Goal: Communication & Community: Answer question/provide support

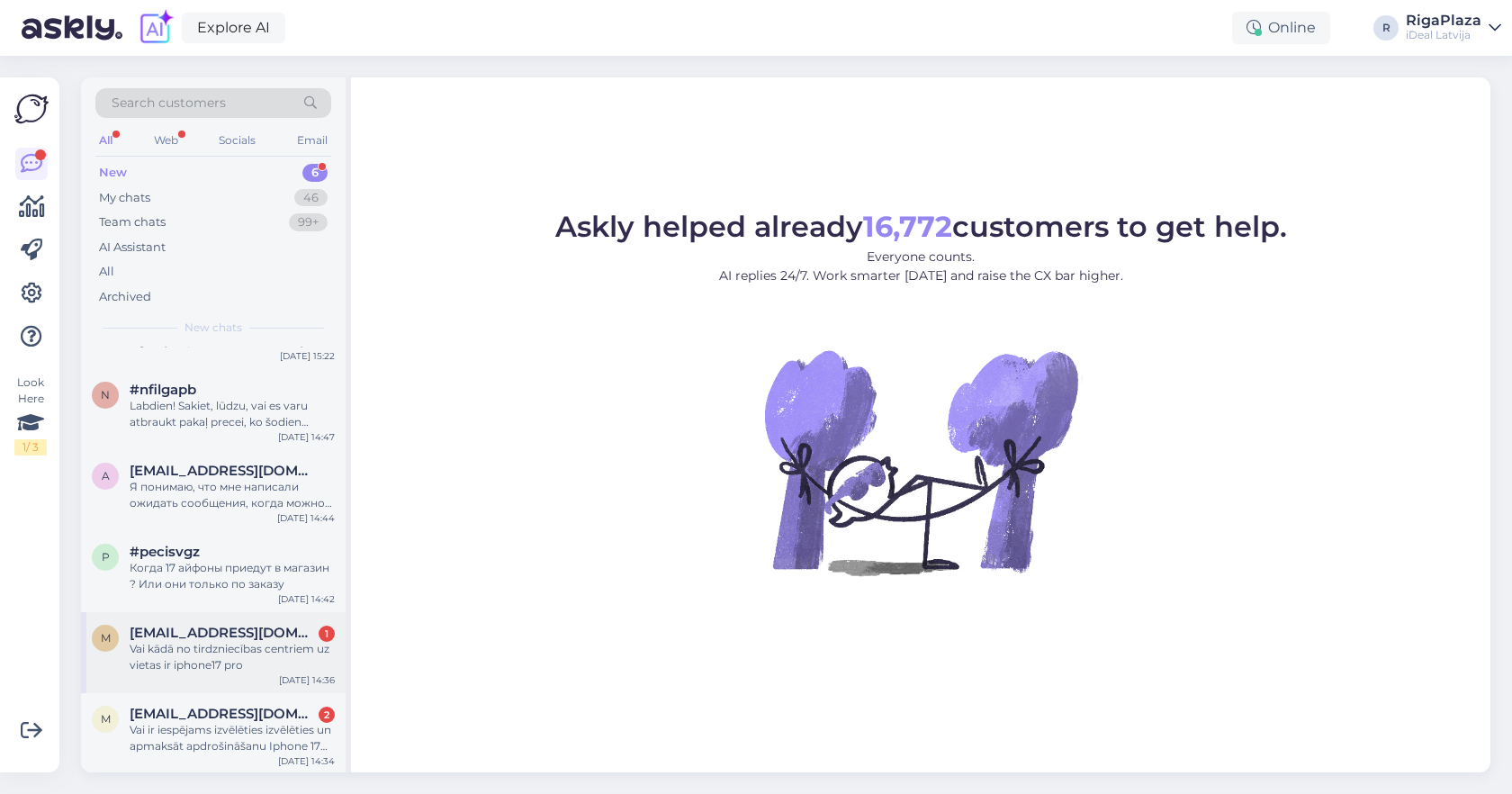
scroll to position [57, 0]
click at [299, 633] on span "[EMAIL_ADDRESS][DOMAIN_NAME]" at bounding box center [223, 633] width 188 height 16
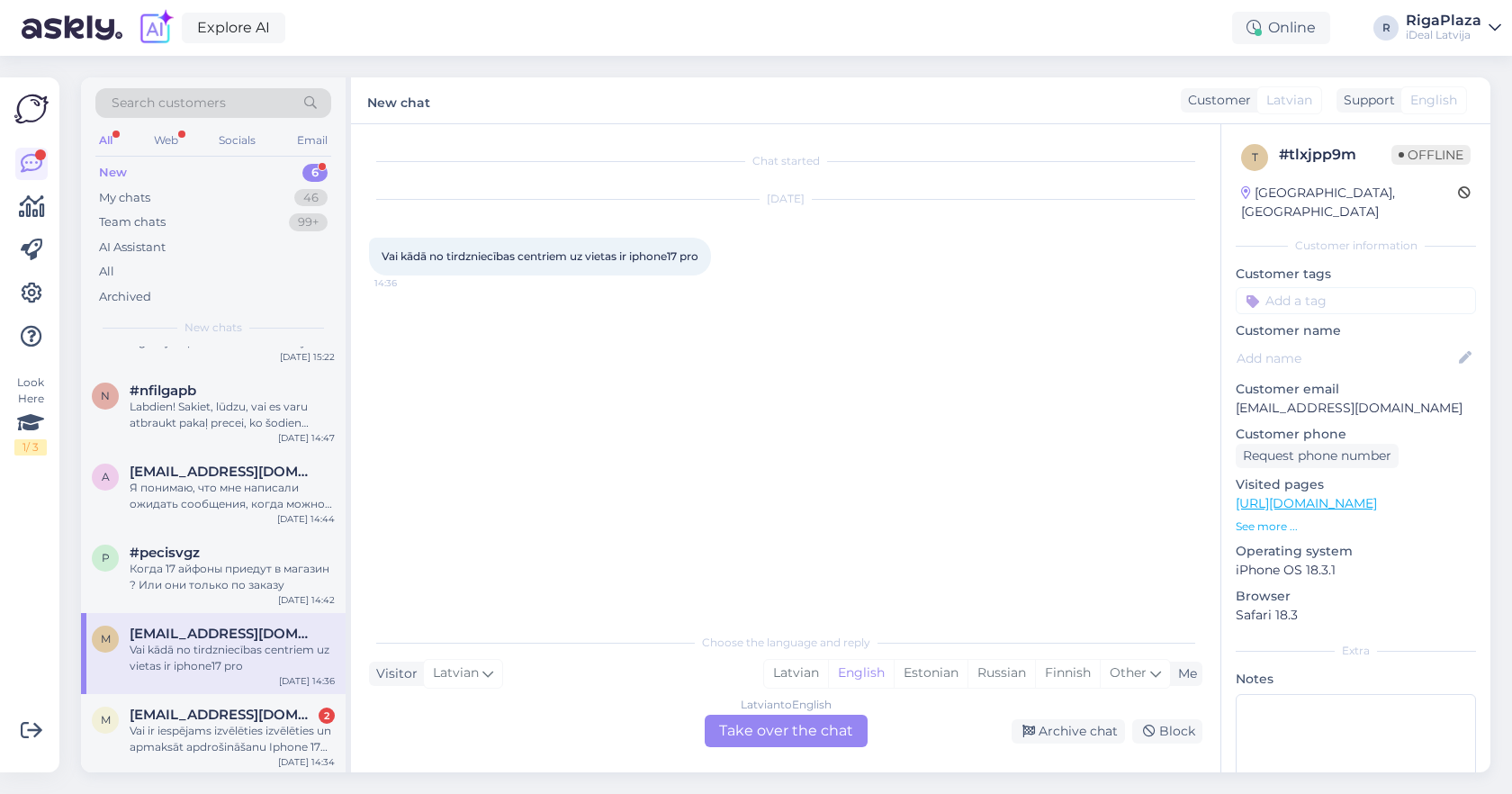
click at [764, 737] on div "Latvian to English Take over the chat" at bounding box center [785, 730] width 163 height 33
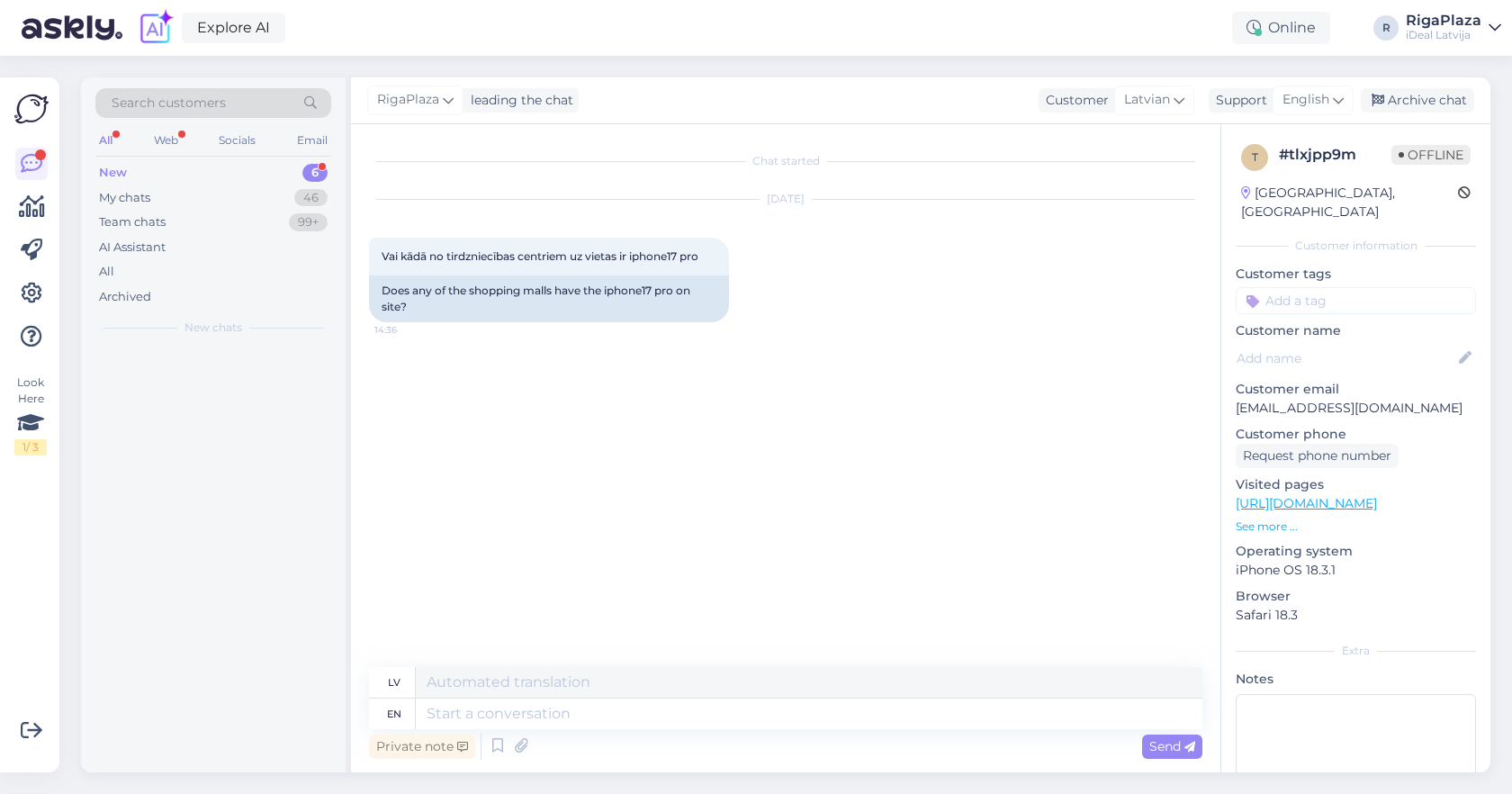
scroll to position [0, 0]
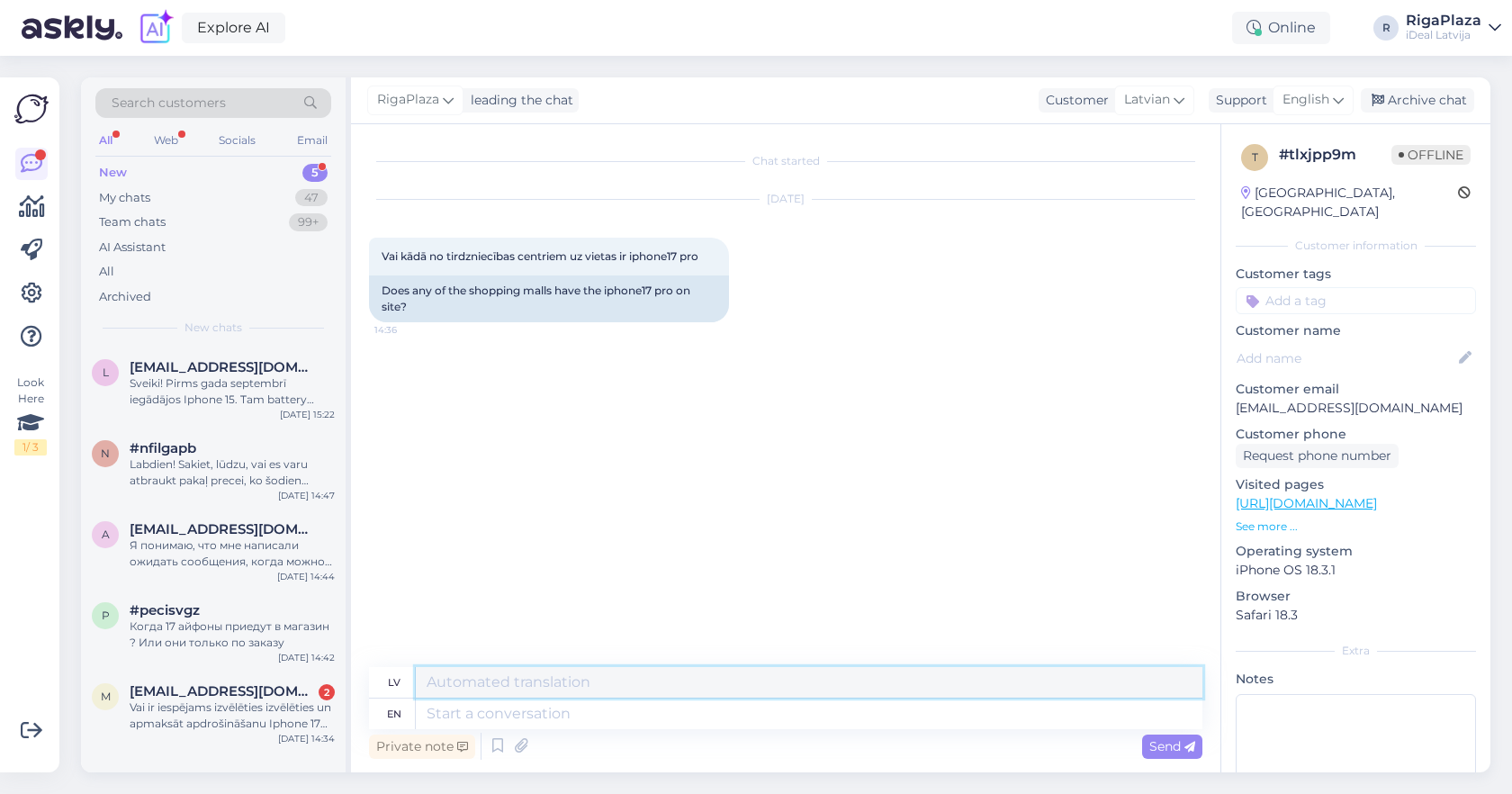
click at [964, 694] on textarea at bounding box center [809, 681] width 786 height 31
click at [1333, 102] on icon at bounding box center [1337, 100] width 11 height 20
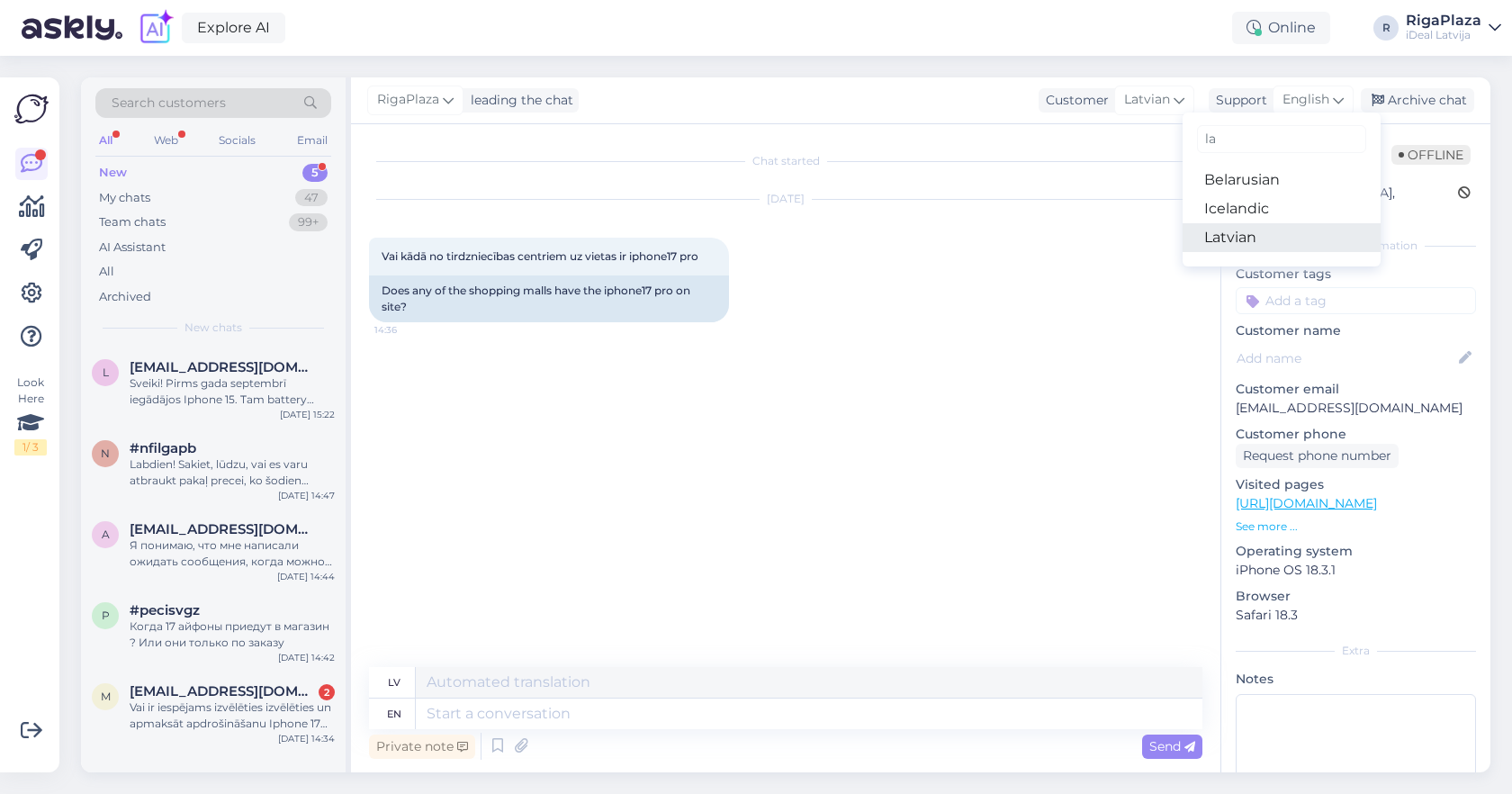
type input "la"
click at [1251, 247] on link "Latvian" at bounding box center [1281, 237] width 198 height 29
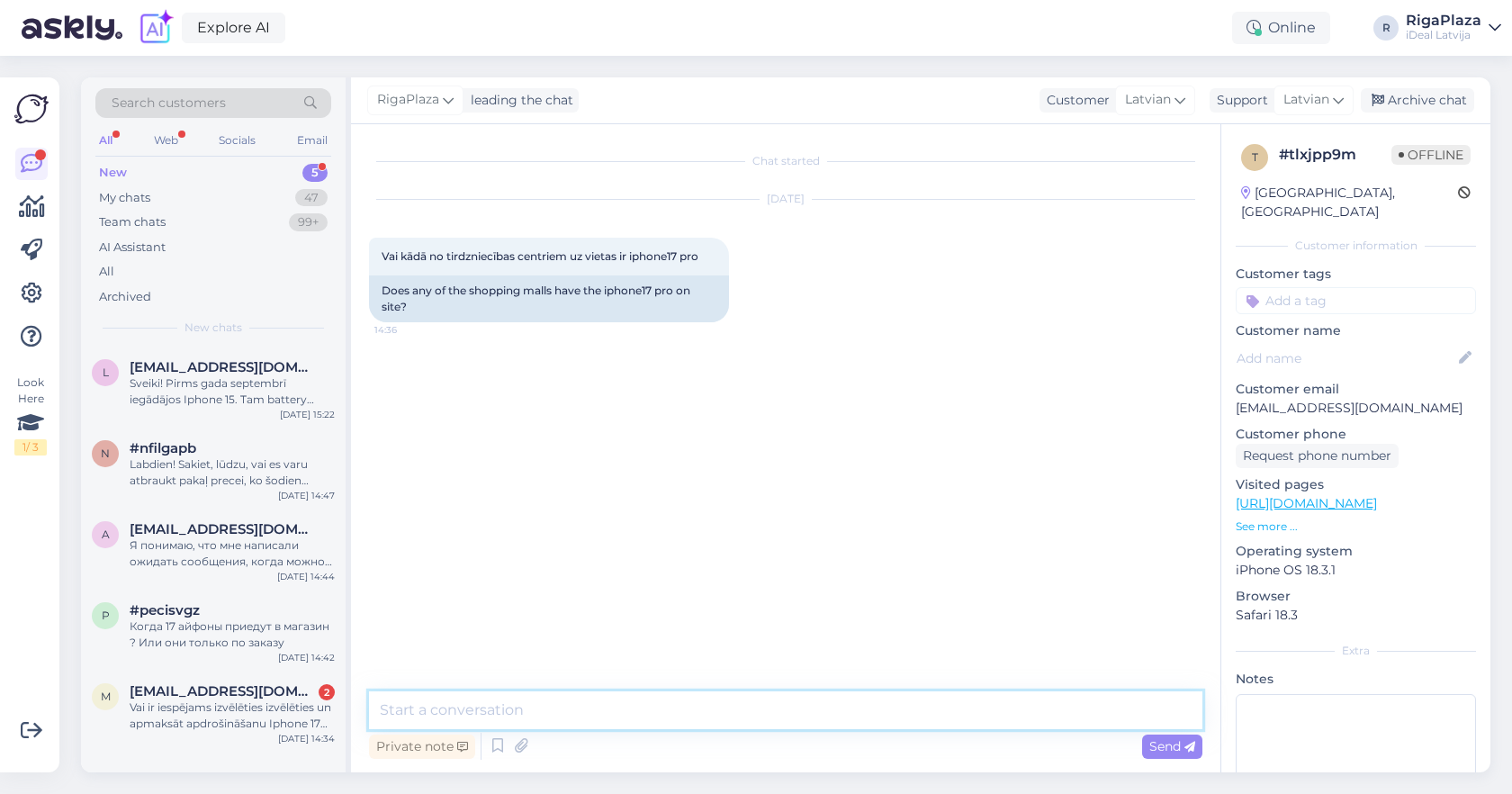
click at [812, 706] on textarea at bounding box center [786, 710] width 834 height 38
type textarea "Sveiki! Diemžēl, nav uz vietas iespēja nopirkt"
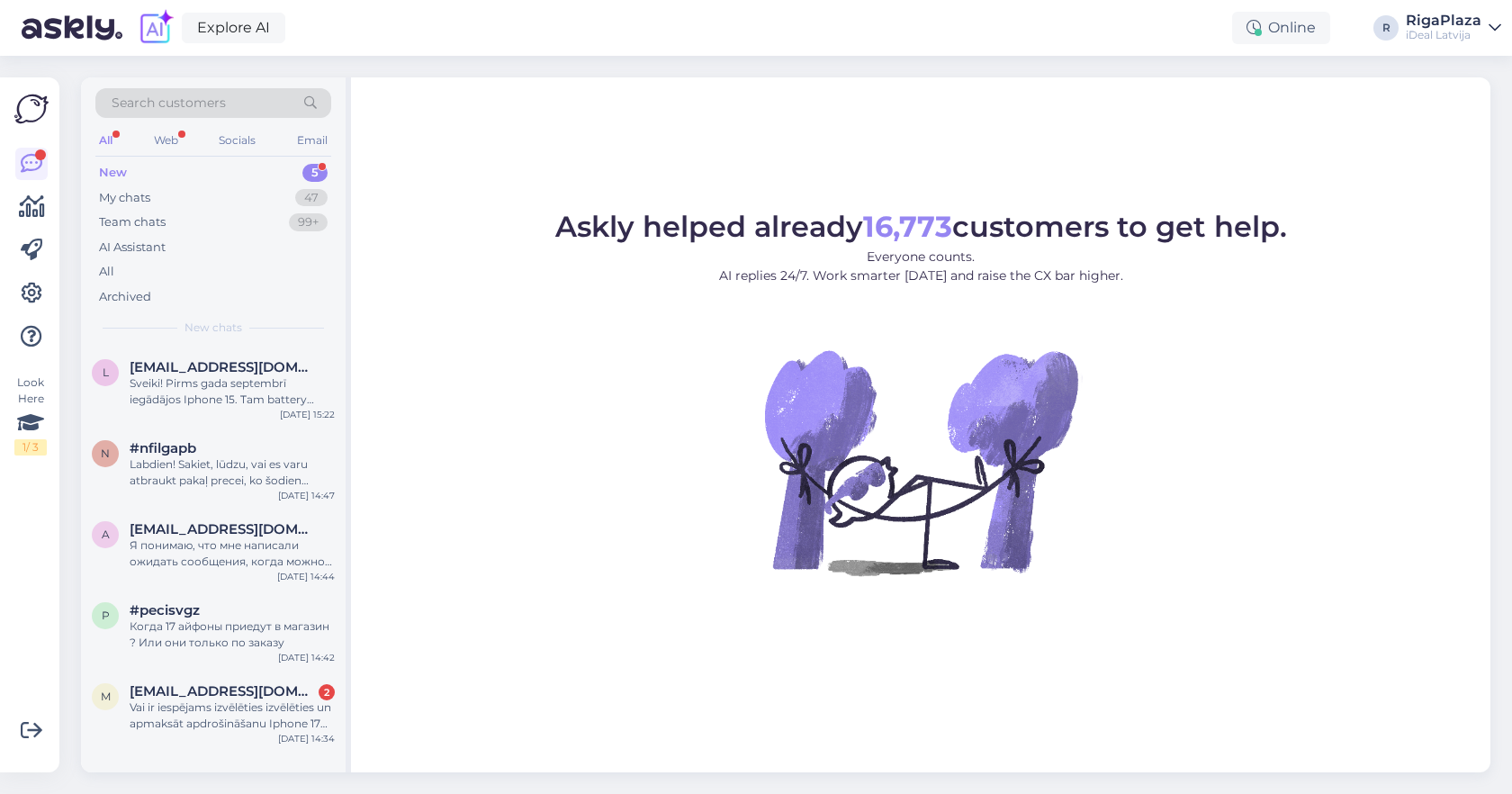
click at [802, 444] on img at bounding box center [920, 461] width 324 height 324
drag, startPoint x: 993, startPoint y: 38, endPoint x: 966, endPoint y: 49, distance: 29.2
click at [966, 49] on div "Explore AI Online R RigaPlaza iDeal Latvija" at bounding box center [756, 28] width 1512 height 55
